Goal: Task Accomplishment & Management: Use online tool/utility

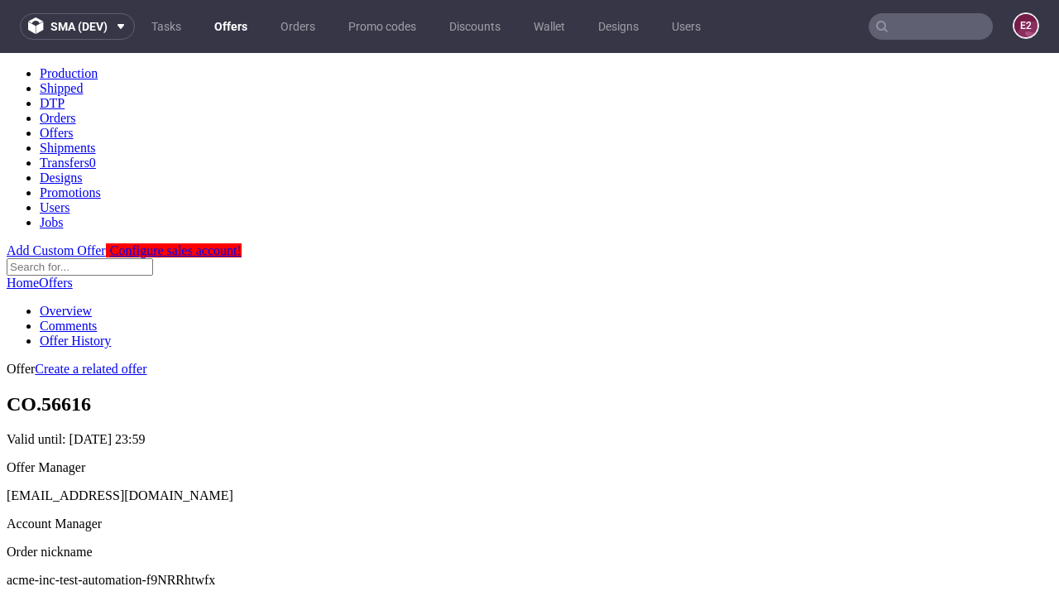
scroll to position [164, 0]
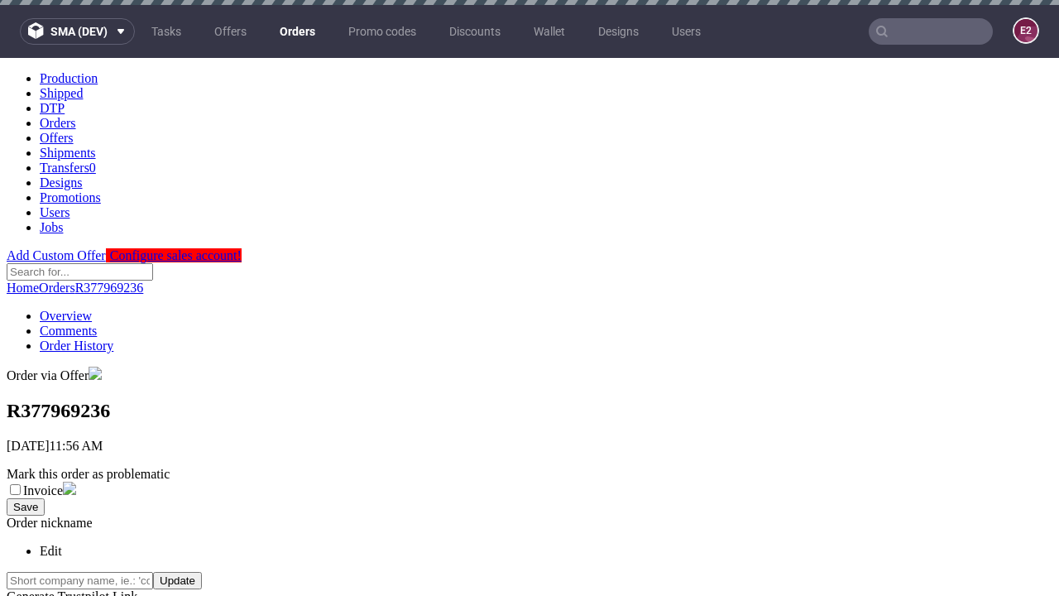
scroll to position [662, 0]
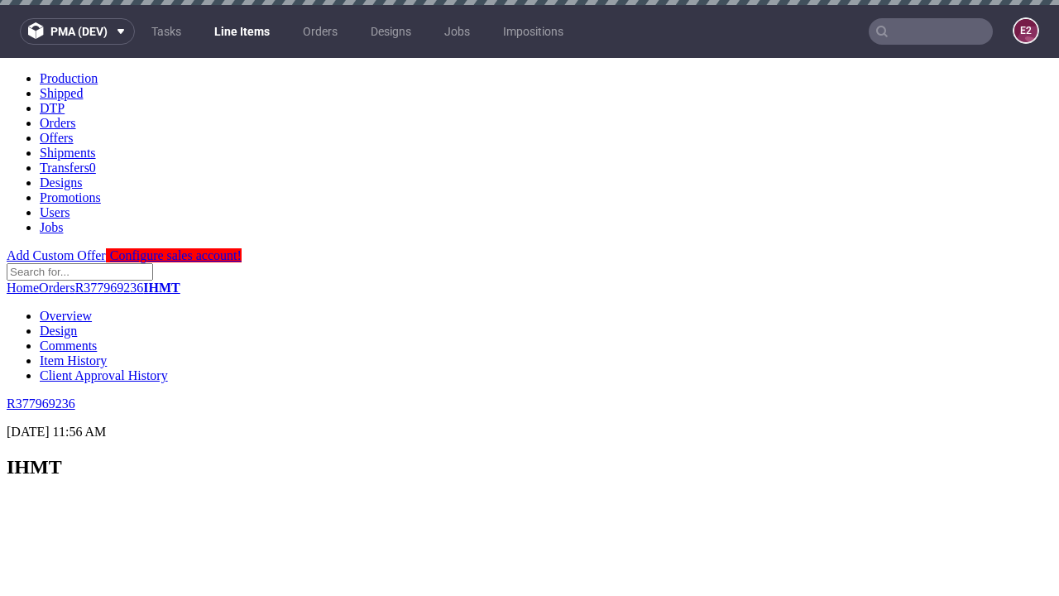
select select "accepted"
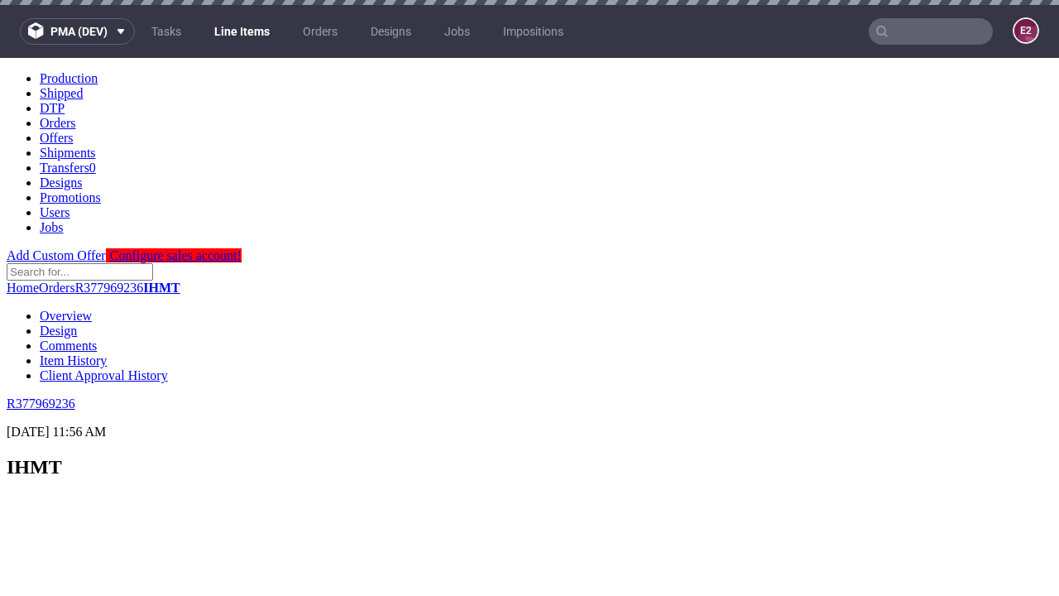
scroll to position [2273, 0]
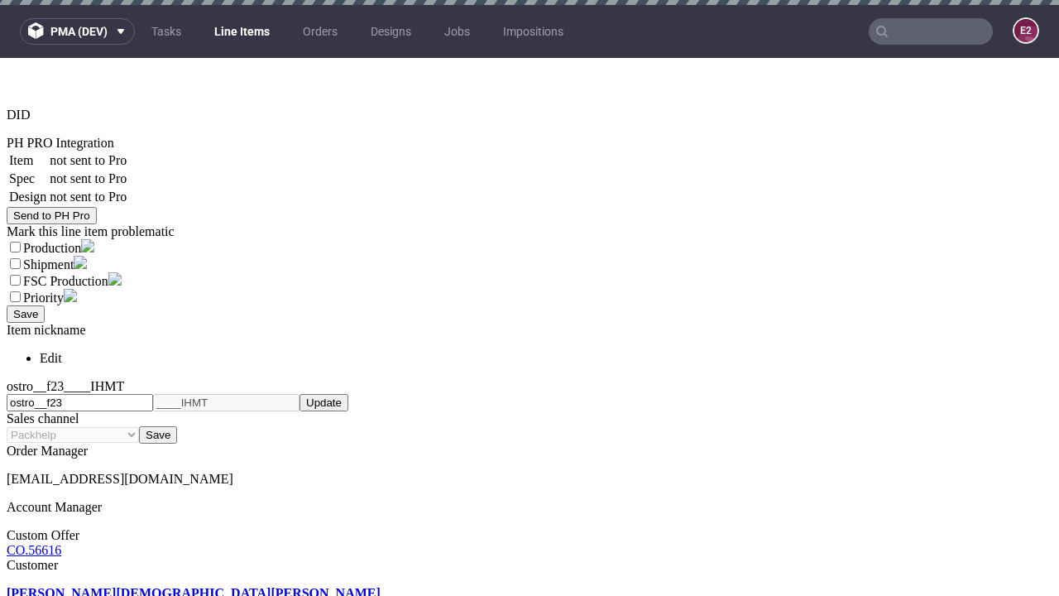
select select "received"
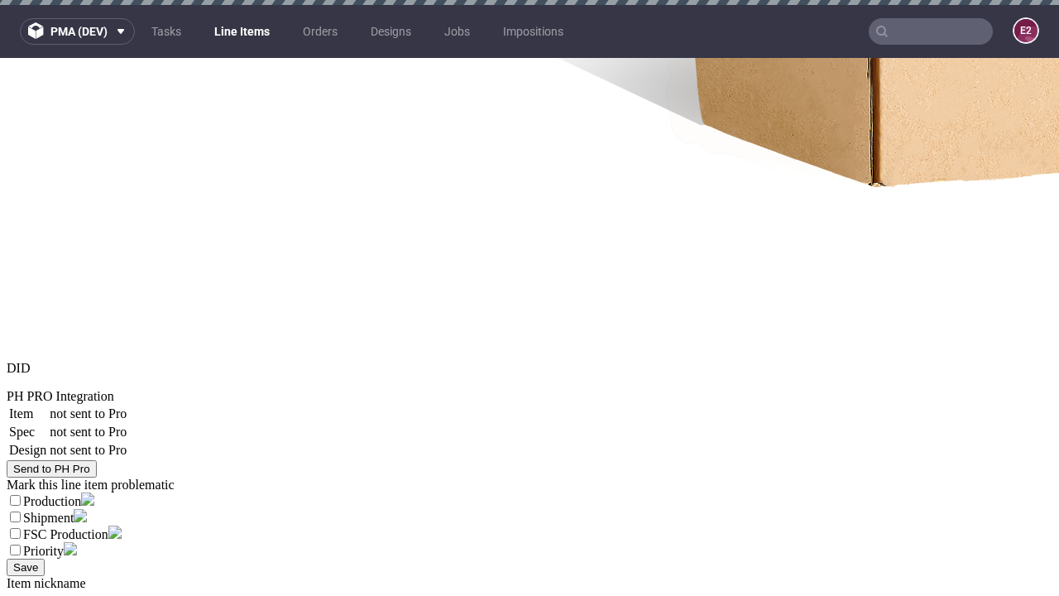
select select "accepted_dtp_issue_reprint"
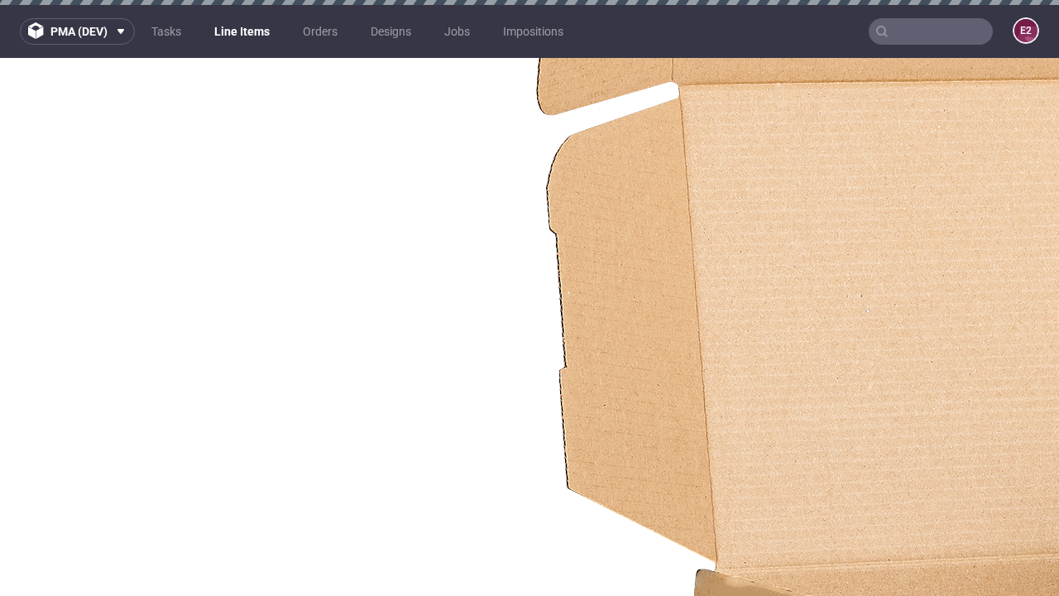
scroll to position [2402, 0]
